Goal: Task Accomplishment & Management: Manage account settings

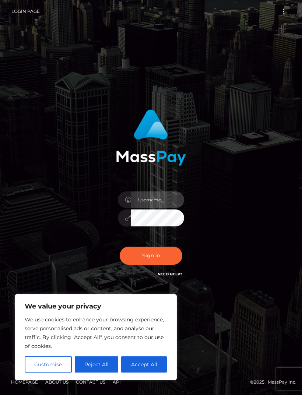
click at [154, 208] on input "text" at bounding box center [157, 199] width 53 height 17
type input "Y2hlbGN5cGV0ZXJzZW5AZ21haWwuY29t"
click at [163, 264] on button "Sign in" at bounding box center [151, 255] width 63 height 18
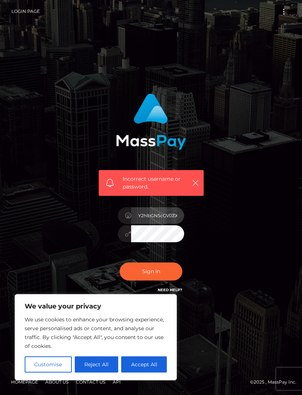
click at [157, 224] on input "Y2hlbGN5cGV0ZXJzZW5AZ21haWwuY29t" at bounding box center [157, 215] width 53 height 17
click at [159, 224] on input "Y2hlbGN5cGV0ZXJzZW5AZ21haWwuY29t" at bounding box center [157, 215] width 53 height 17
click at [161, 224] on input "Y2hlbGN5cGV0ZXJzZW5AZ21haWwuY29t" at bounding box center [157, 215] width 53 height 17
type input "chelcypetersen@gmail.com"
click at [157, 280] on button "Sign in" at bounding box center [151, 271] width 63 height 18
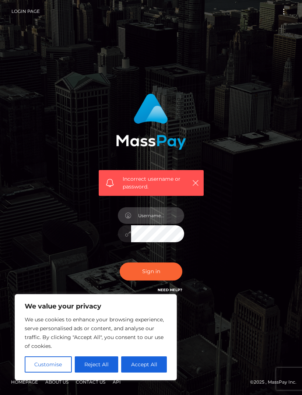
type input "[EMAIL_ADDRESS][DOMAIN_NAME]"
click at [163, 280] on button "Sign in" at bounding box center [151, 271] width 63 height 18
type input "[EMAIL_ADDRESS][DOMAIN_NAME]"
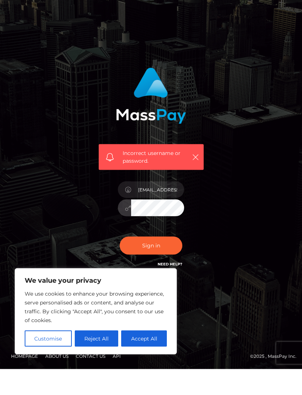
click at [162, 262] on button "Sign in" at bounding box center [151, 271] width 63 height 18
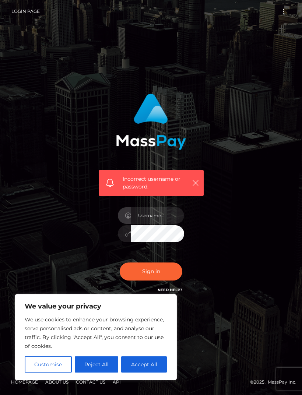
click at [192, 186] on icon "button" at bounding box center [195, 182] width 7 height 7
